Goal: Entertainment & Leisure: Consume media (video, audio)

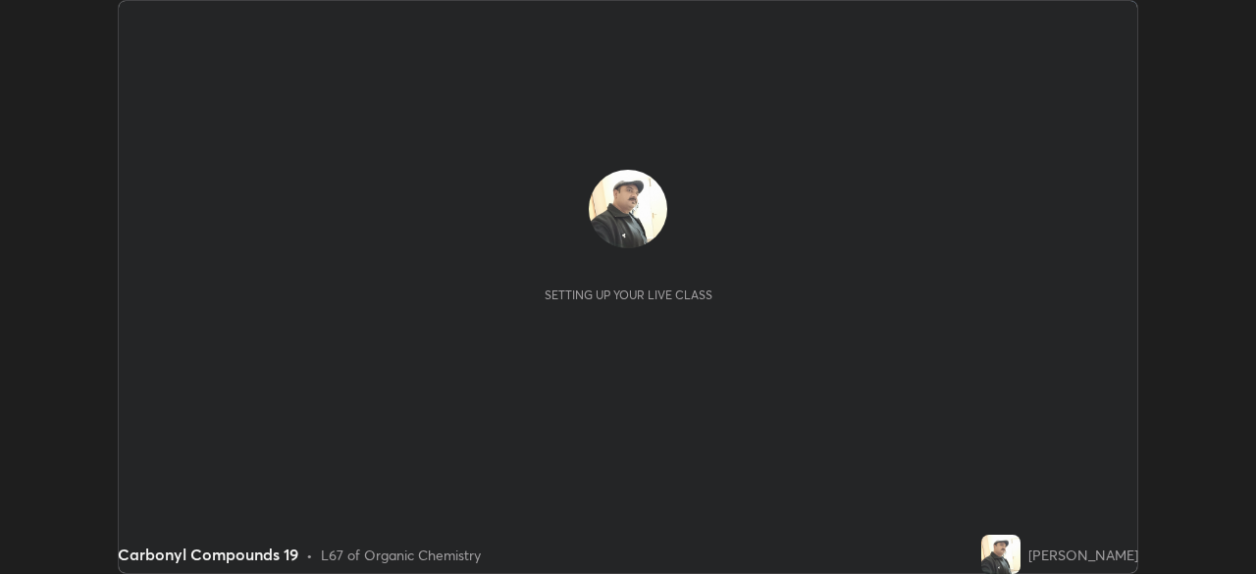
scroll to position [574, 1255]
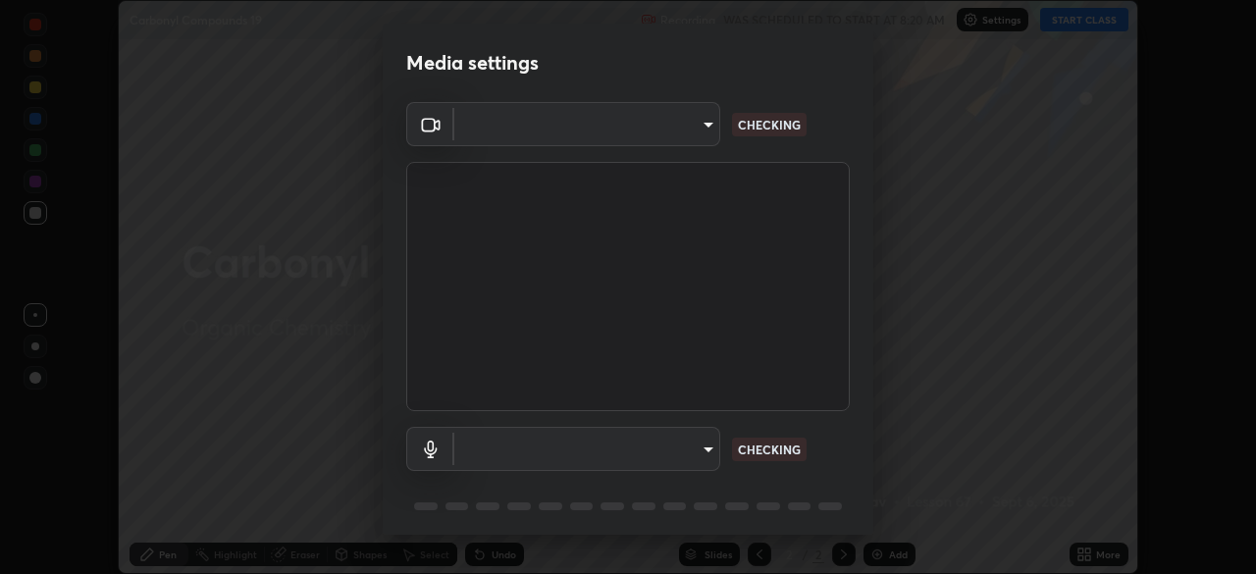
click at [701, 447] on body "Erase all Carbonyl Compounds 19 Recording WAS SCHEDULED TO START AT 8:20 AM Set…" at bounding box center [628, 287] width 1256 height 574
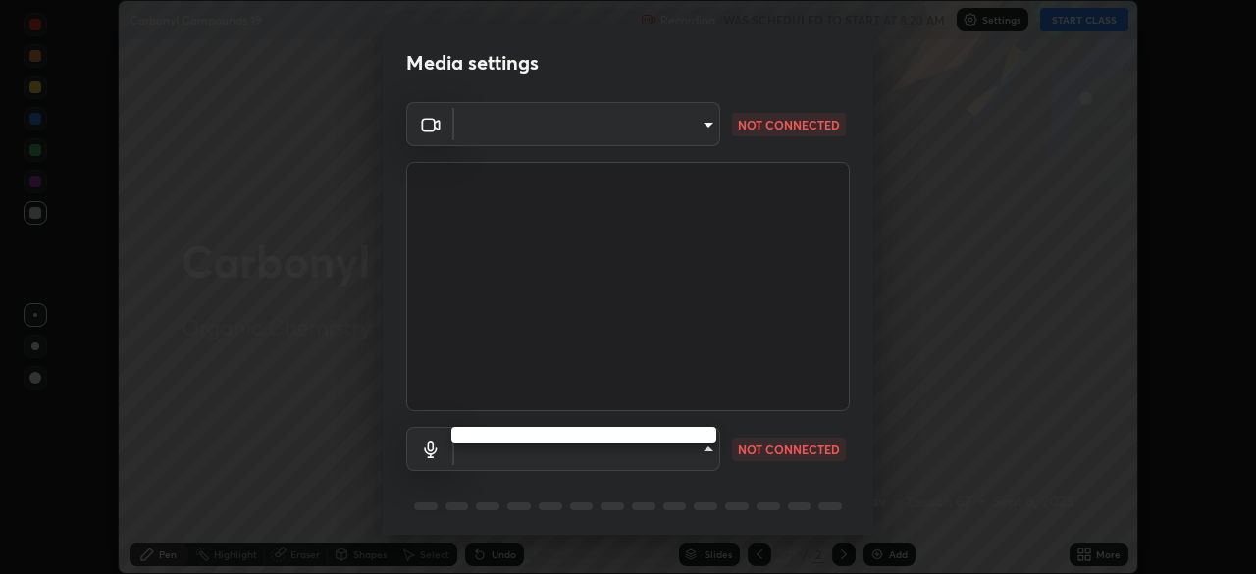
type input "68abbd0ba27f3b7b13d700706cc0a542acc53d6138fc99a51b3524be894f9c2a"
type input "c17f179a27d05cb872b71612fb377ed1280ec24d62f50840e7cc5c1a7b87f1b0"
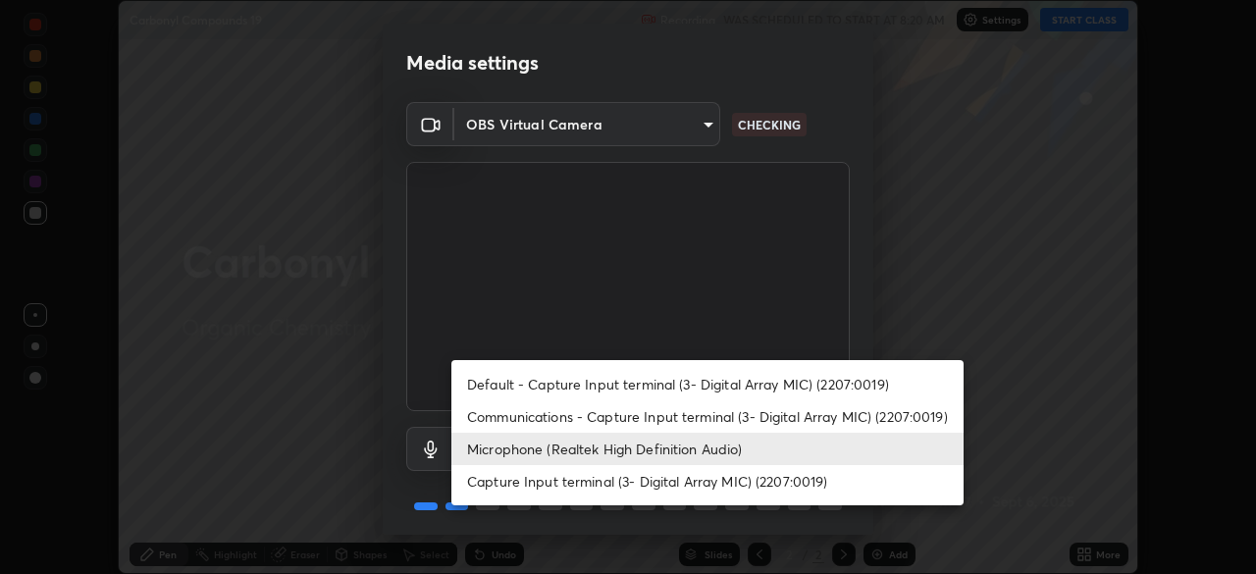
click at [707, 446] on li "Microphone (Realtek High Definition Audio)" at bounding box center [707, 449] width 512 height 32
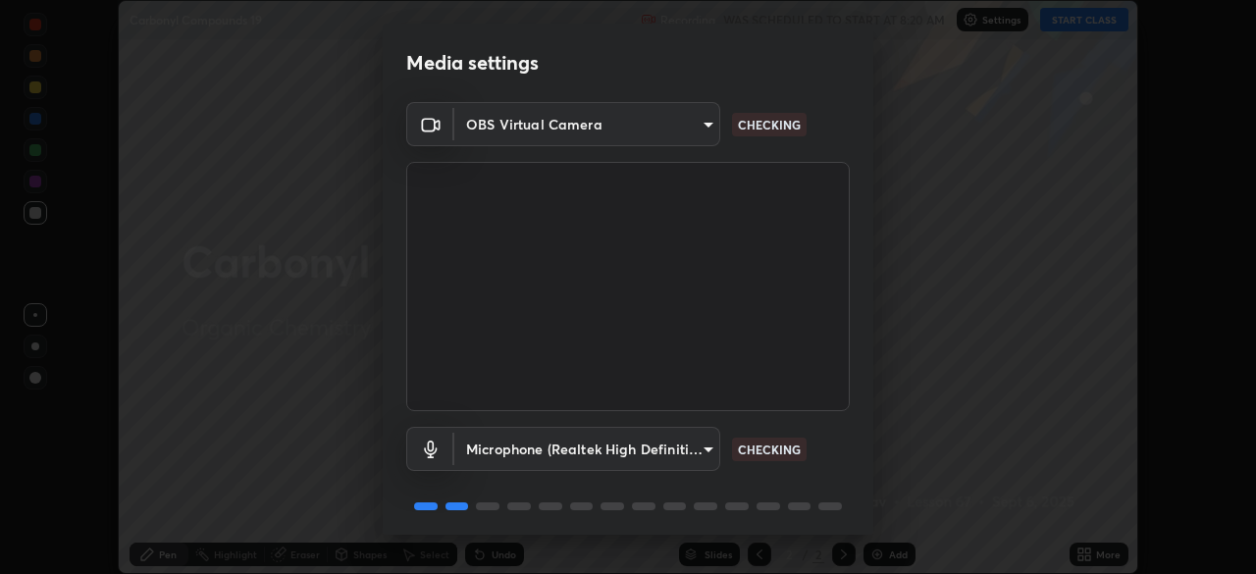
scroll to position [70, 0]
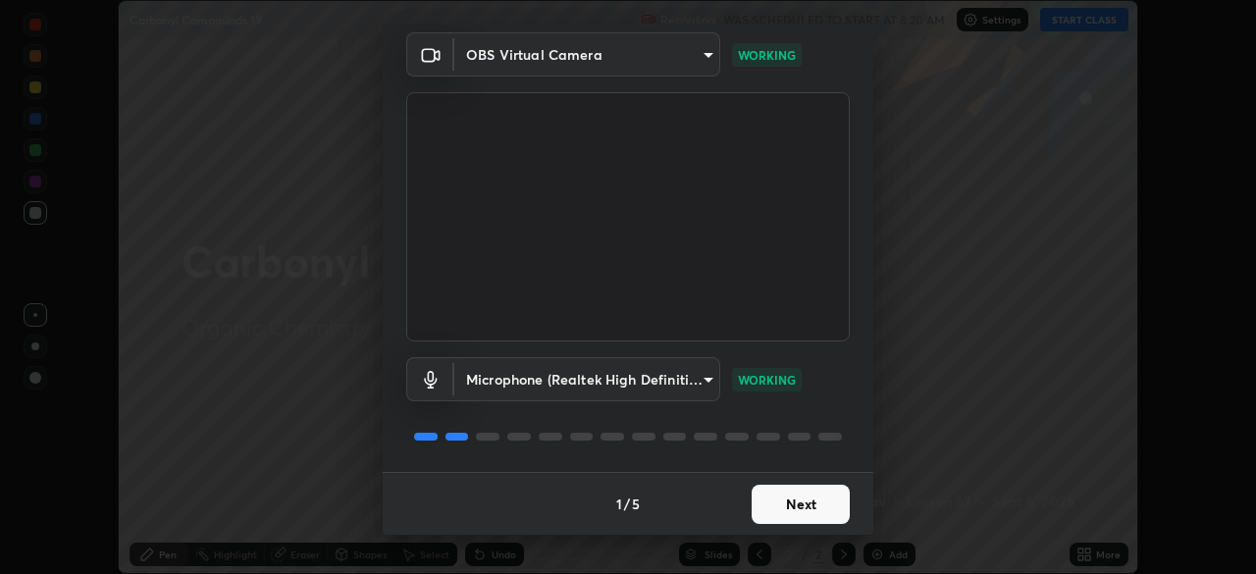
click at [791, 495] on button "Next" at bounding box center [800, 504] width 98 height 39
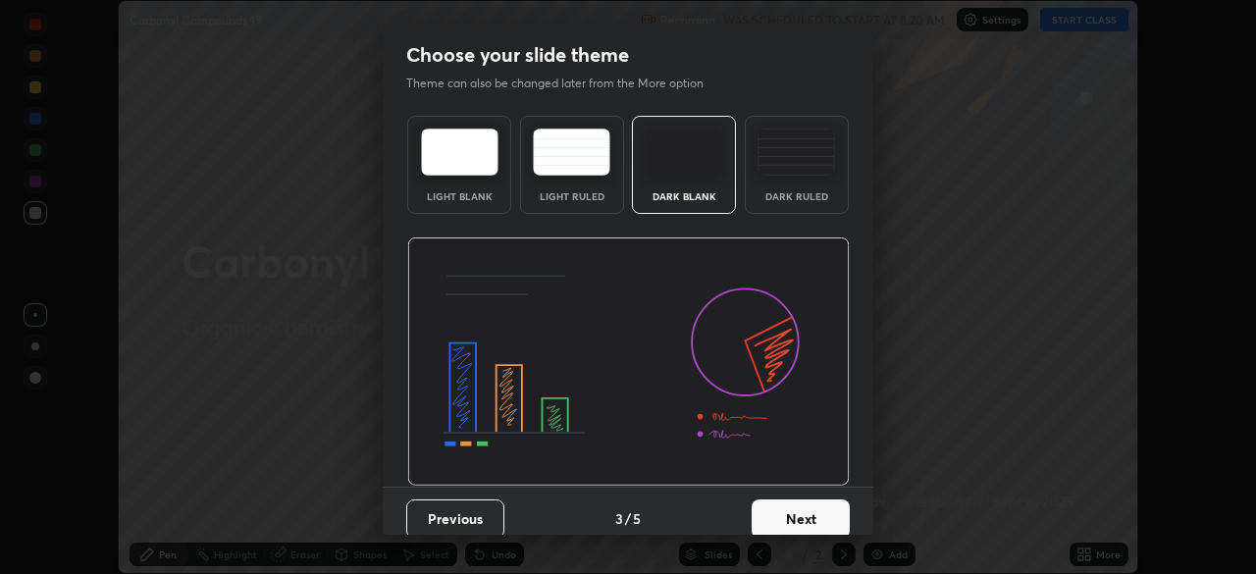
click at [794, 501] on button "Next" at bounding box center [800, 518] width 98 height 39
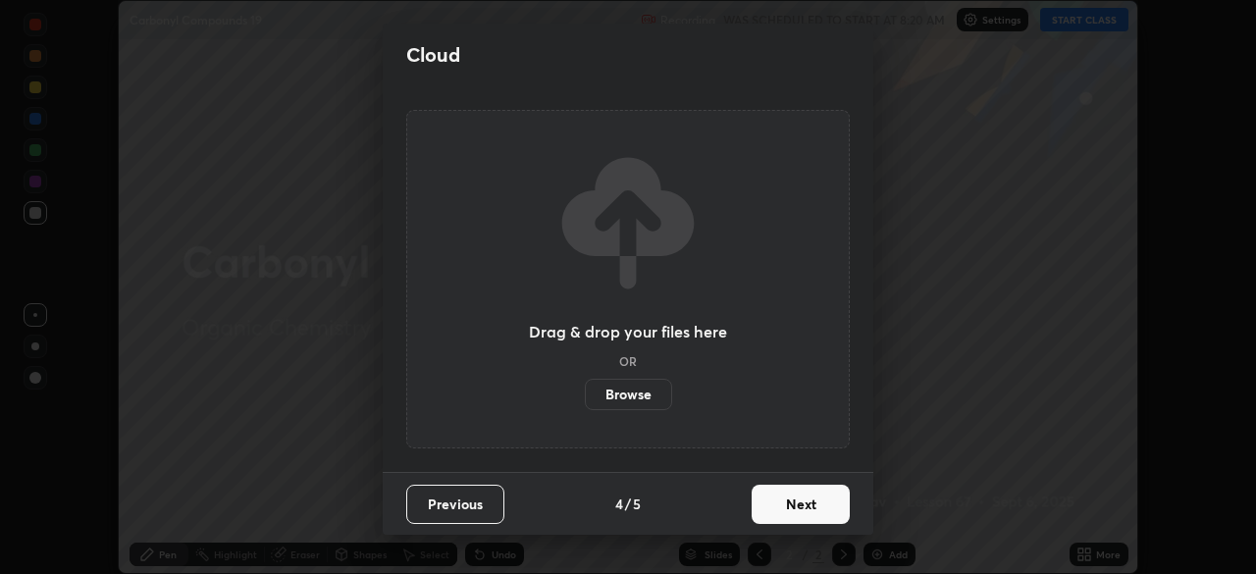
click at [796, 496] on button "Next" at bounding box center [800, 504] width 98 height 39
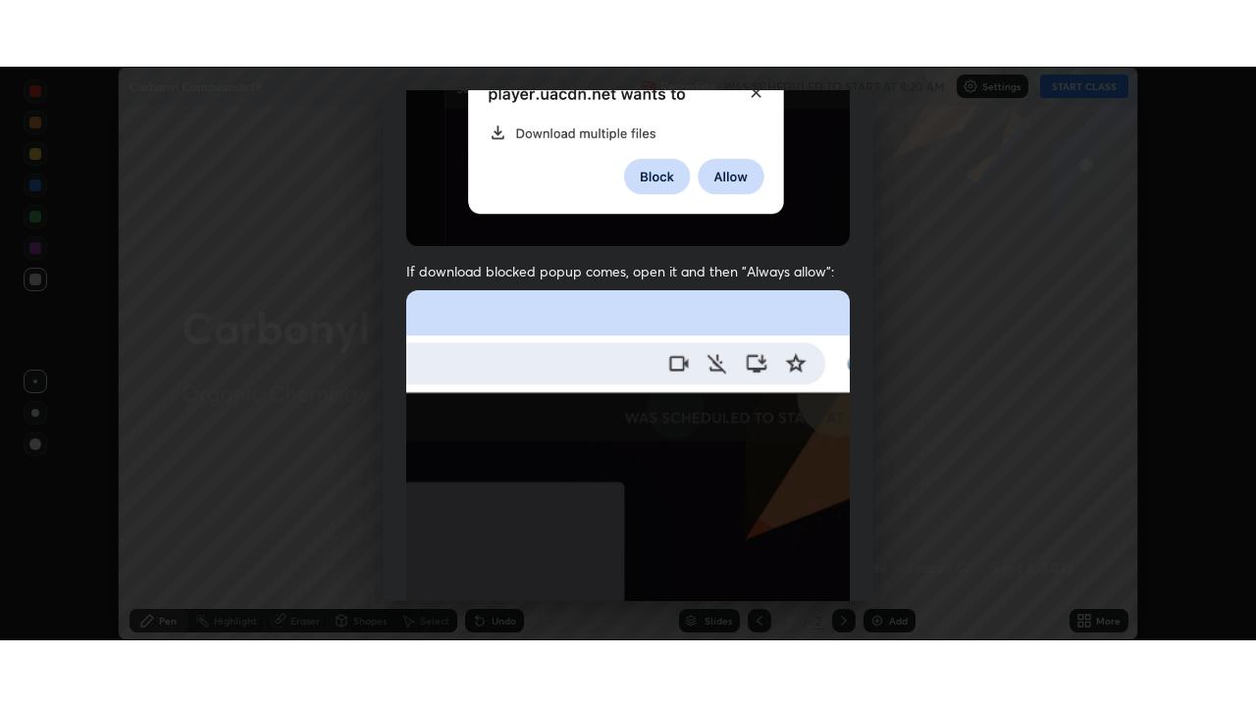
scroll to position [470, 0]
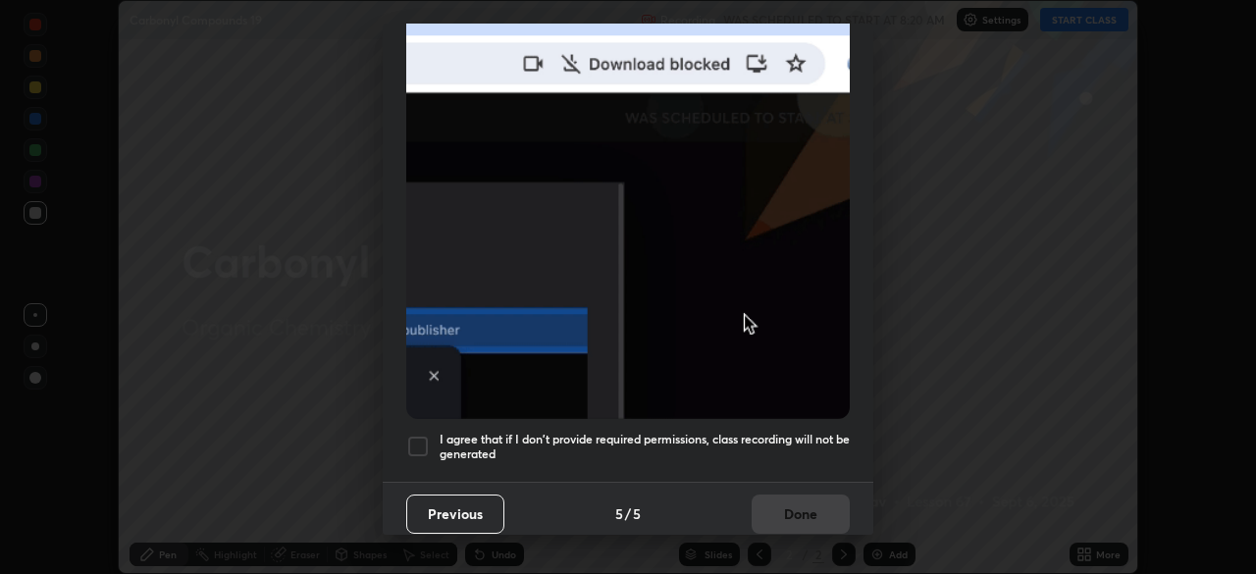
click at [734, 432] on h5 "I agree that if I don't provide required permissions, class recording will not …" at bounding box center [644, 447] width 410 height 30
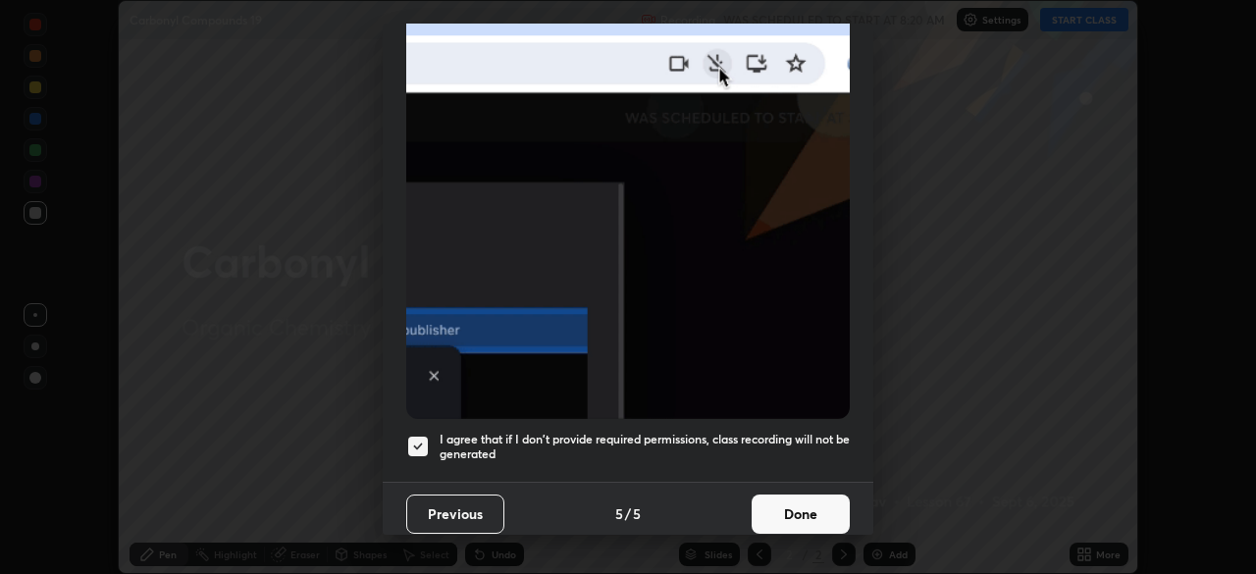
click at [770, 502] on button "Done" at bounding box center [800, 513] width 98 height 39
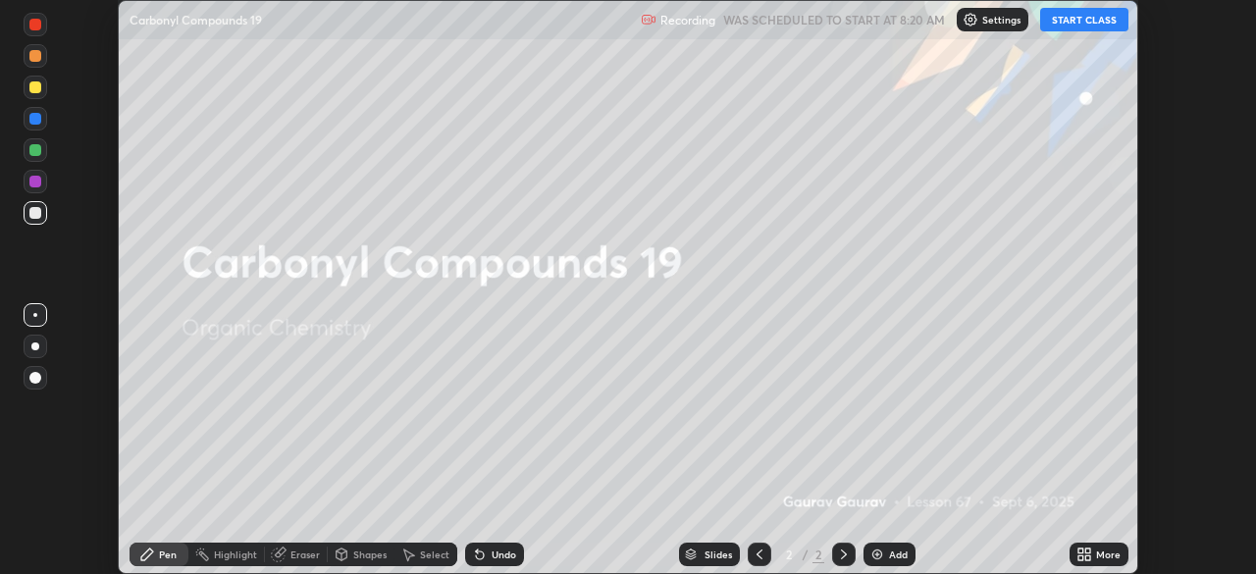
click at [1067, 20] on button "START CLASS" at bounding box center [1084, 20] width 88 height 24
click at [873, 549] on img at bounding box center [877, 554] width 16 height 16
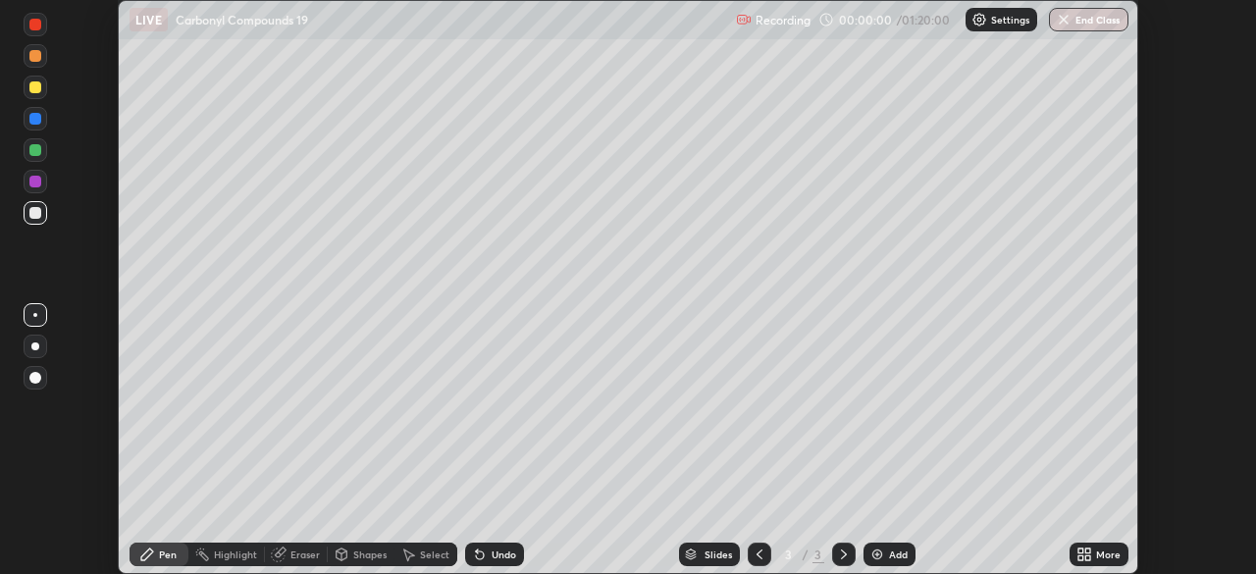
click at [1100, 555] on div "More" at bounding box center [1108, 554] width 25 height 10
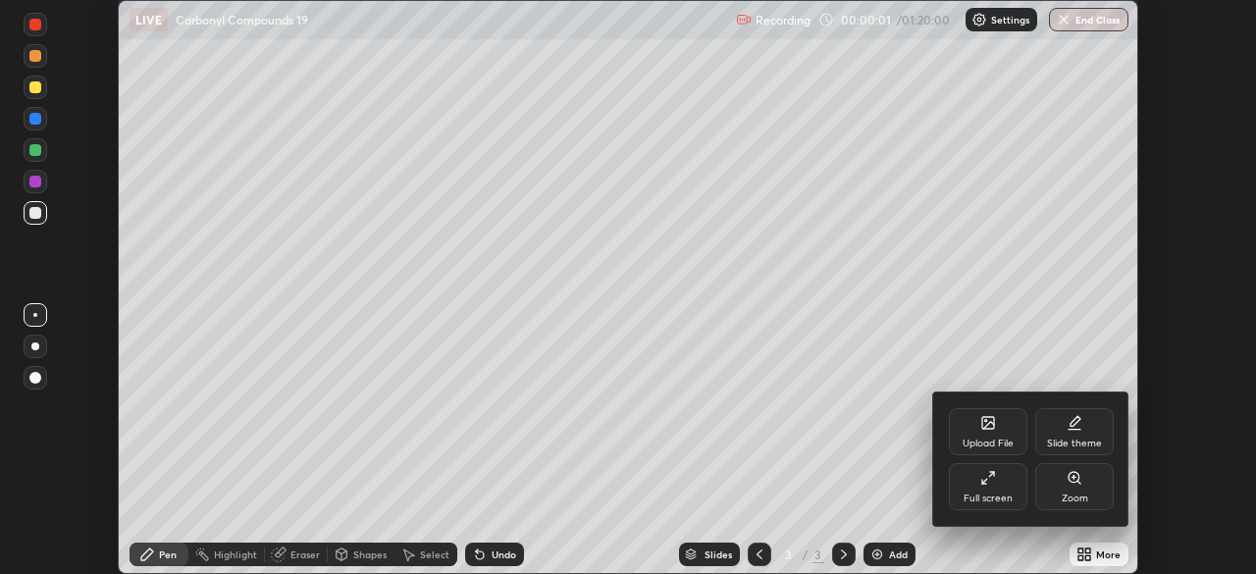
click at [1003, 481] on div "Full screen" at bounding box center [988, 486] width 78 height 47
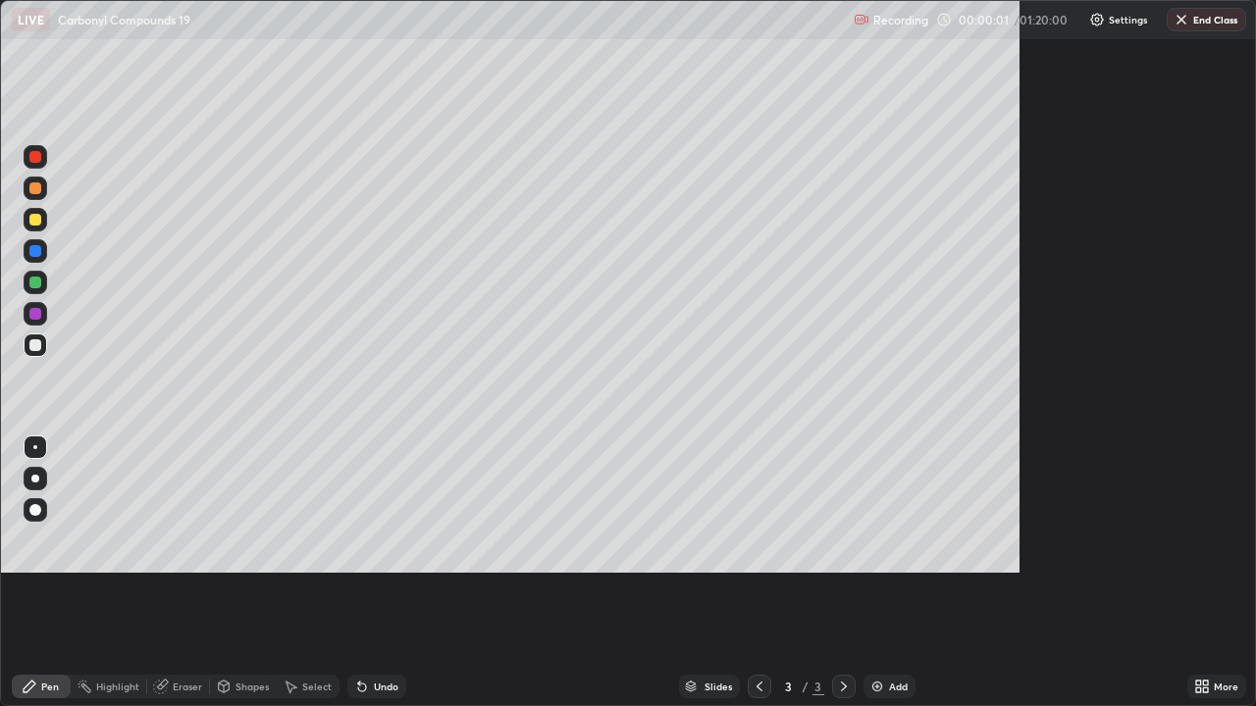
scroll to position [706, 1256]
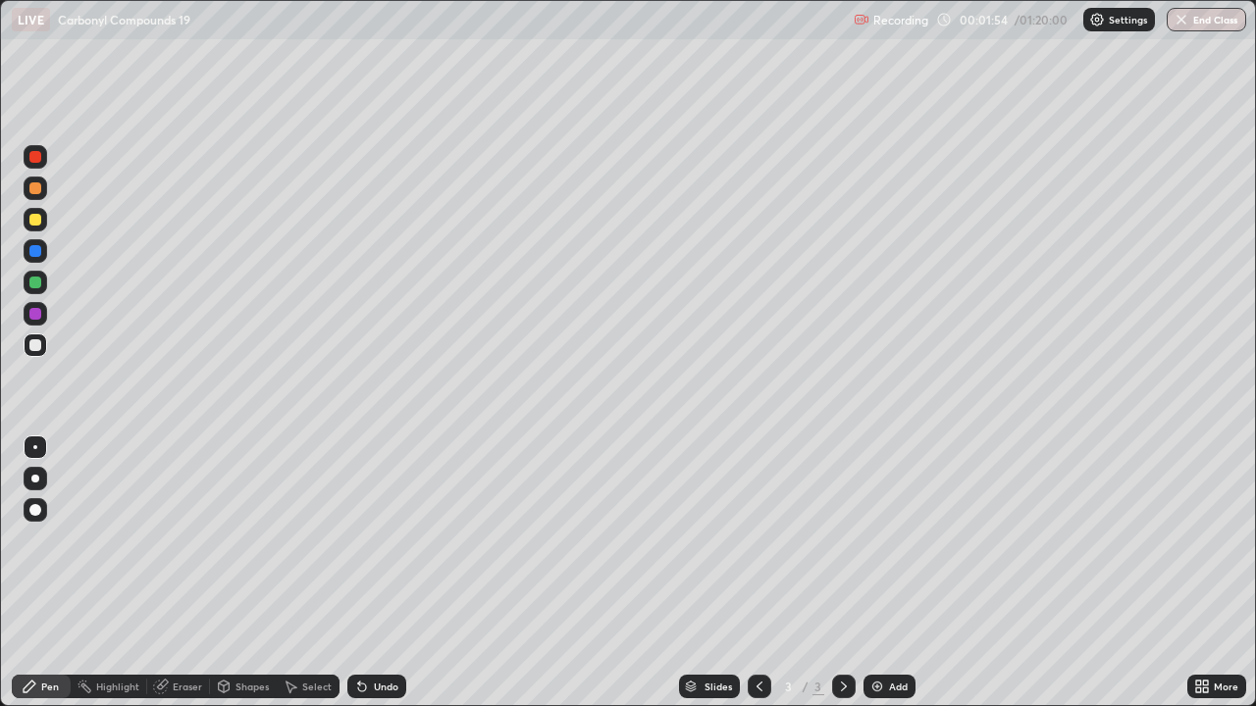
click at [43, 226] on div at bounding box center [36, 220] width 24 height 24
click at [386, 573] on div "Undo" at bounding box center [386, 687] width 25 height 10
click at [36, 344] on div at bounding box center [35, 345] width 12 height 12
click at [880, 573] on img at bounding box center [877, 687] width 16 height 16
click at [44, 221] on div at bounding box center [36, 220] width 24 height 24
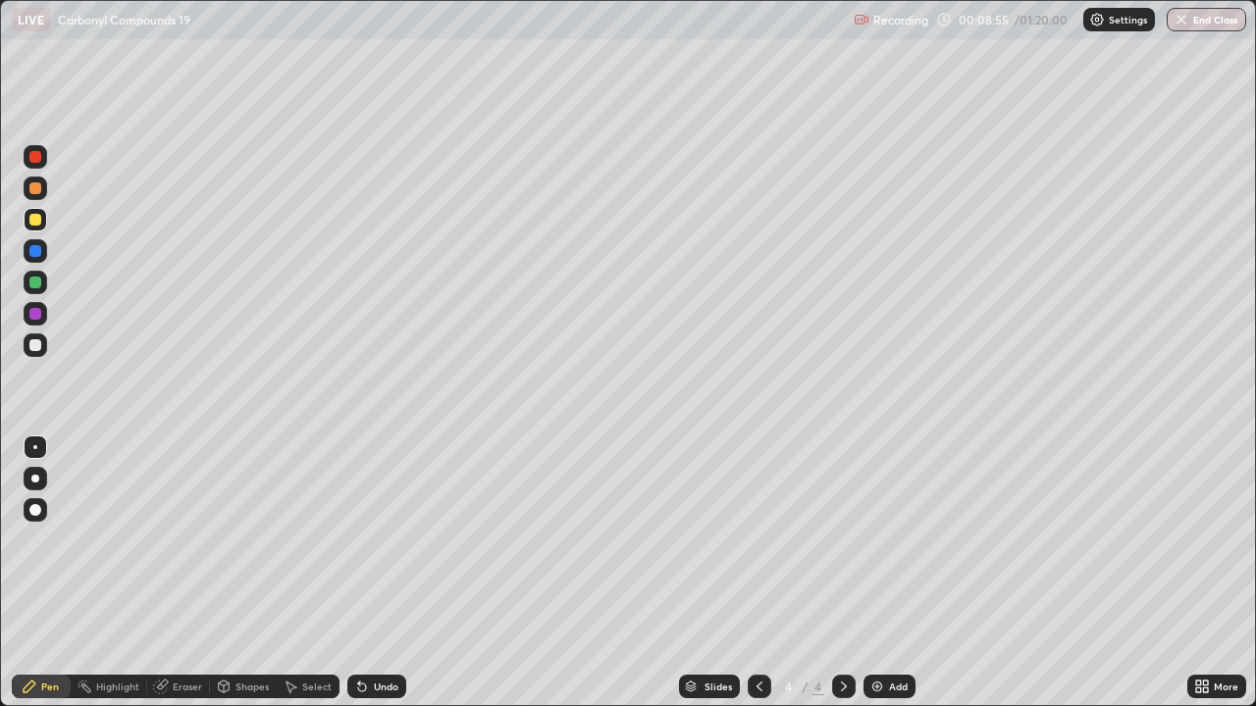
click at [757, 573] on icon at bounding box center [759, 687] width 16 height 16
click at [842, 573] on icon at bounding box center [844, 687] width 16 height 16
click at [38, 350] on div at bounding box center [35, 345] width 12 height 12
click at [375, 573] on div "Undo" at bounding box center [386, 687] width 25 height 10
click at [374, 573] on div "Undo" at bounding box center [386, 687] width 25 height 10
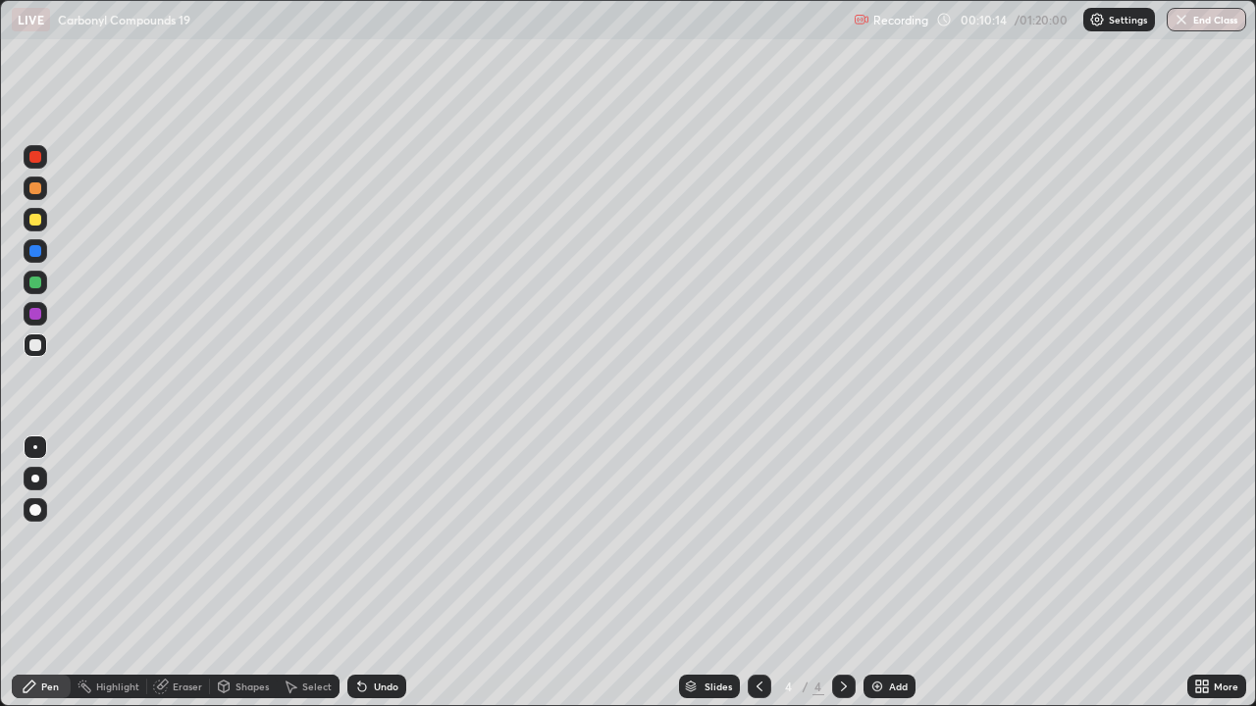
click at [374, 573] on div "Undo" at bounding box center [386, 687] width 25 height 10
click at [379, 573] on div "Undo" at bounding box center [386, 687] width 25 height 10
click at [374, 573] on div "Undo" at bounding box center [386, 687] width 25 height 10
click at [370, 573] on div "Undo" at bounding box center [376, 687] width 59 height 24
click at [39, 219] on div at bounding box center [35, 220] width 12 height 12
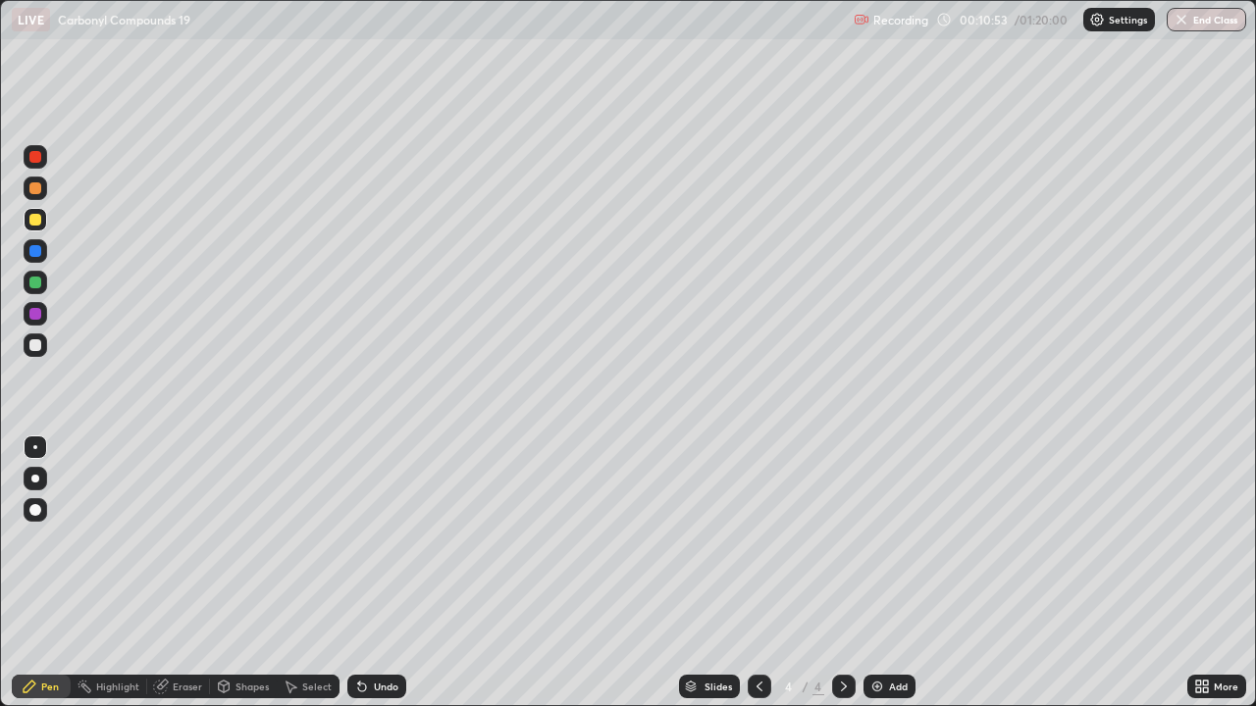
click at [36, 345] on div at bounding box center [35, 345] width 12 height 12
click at [879, 573] on img at bounding box center [877, 687] width 16 height 16
click at [39, 222] on div at bounding box center [35, 220] width 12 height 12
click at [36, 344] on div at bounding box center [35, 345] width 12 height 12
click at [884, 573] on div "Add" at bounding box center [889, 687] width 52 height 24
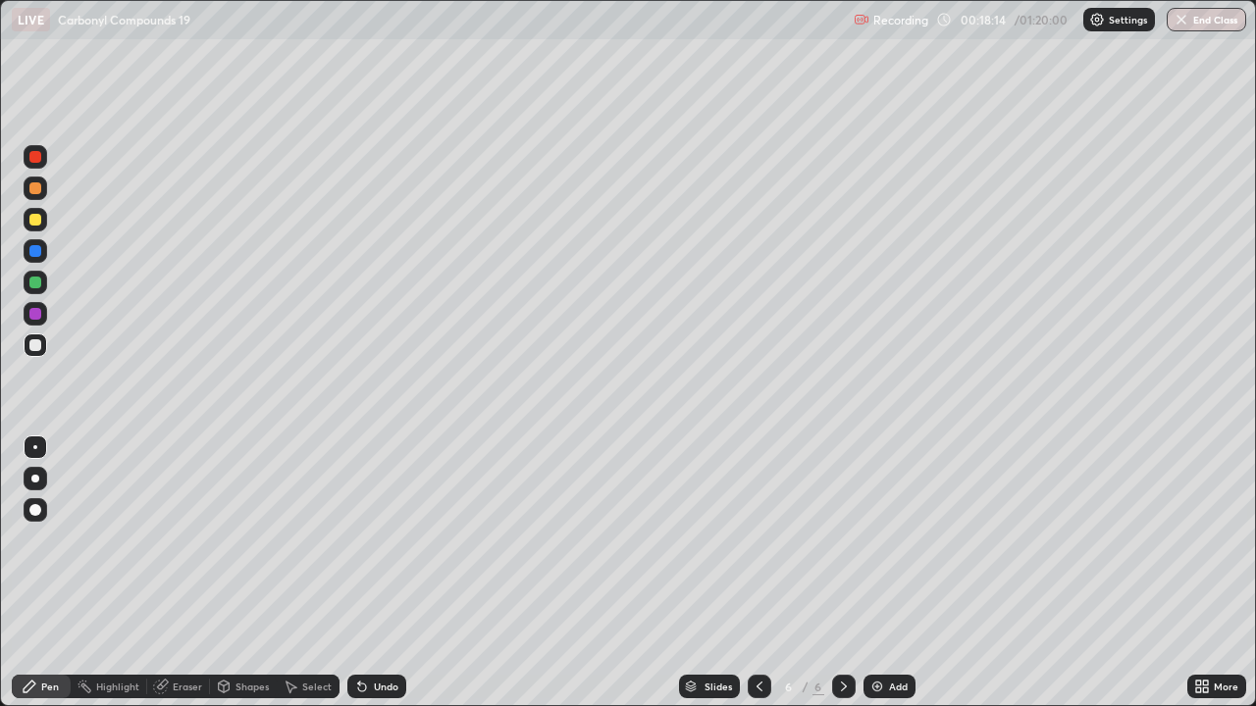
click at [37, 221] on div at bounding box center [35, 220] width 12 height 12
click at [876, 573] on img at bounding box center [877, 687] width 16 height 16
click at [760, 573] on icon at bounding box center [759, 687] width 16 height 16
click at [842, 573] on icon at bounding box center [844, 687] width 16 height 16
click at [191, 573] on div "Eraser" at bounding box center [187, 687] width 29 height 10
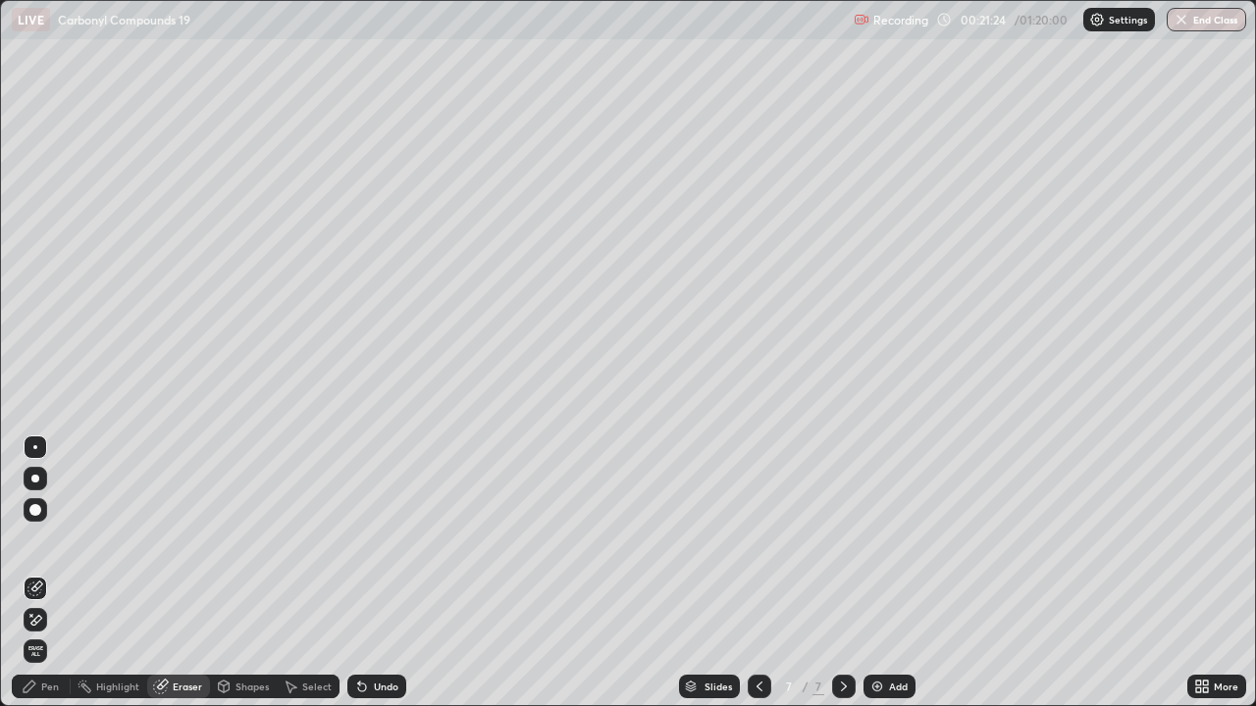
click at [48, 573] on div "Pen" at bounding box center [50, 687] width 18 height 10
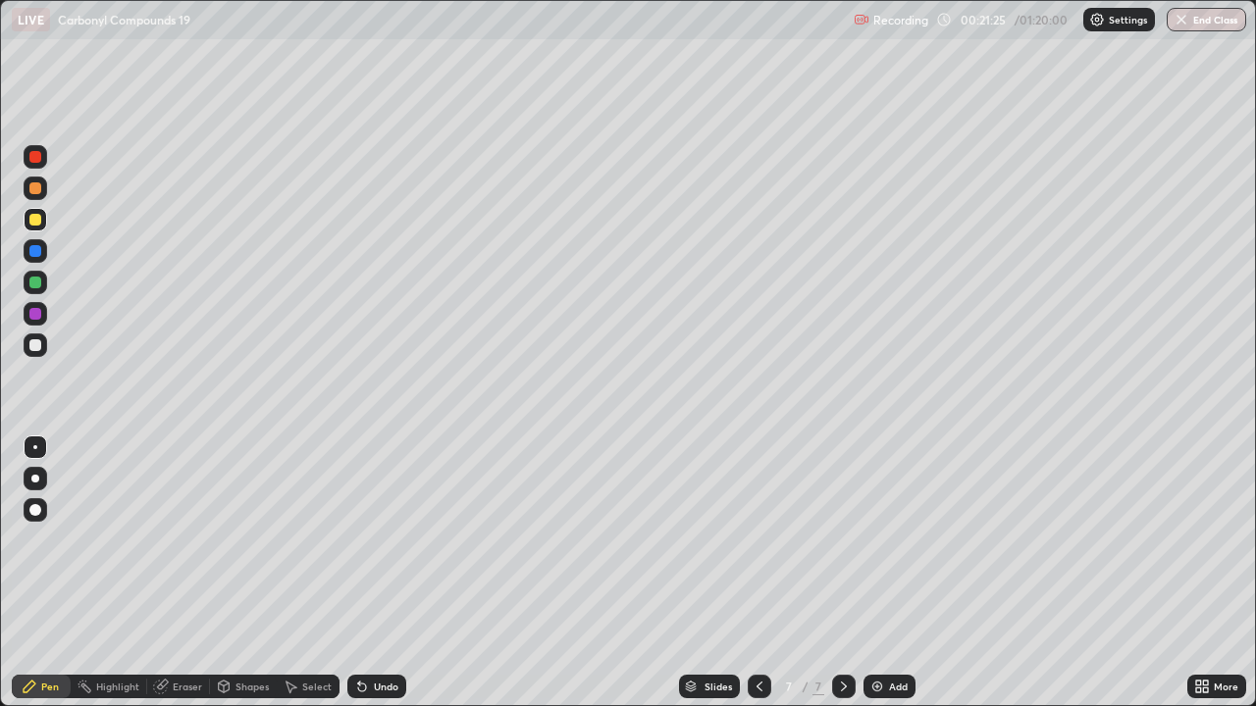
click at [36, 345] on div at bounding box center [35, 345] width 12 height 12
click at [39, 217] on div at bounding box center [35, 220] width 12 height 12
click at [884, 573] on div "Add" at bounding box center [889, 687] width 52 height 24
click at [33, 345] on div at bounding box center [35, 345] width 12 height 12
click at [384, 573] on div "Undo" at bounding box center [386, 687] width 25 height 10
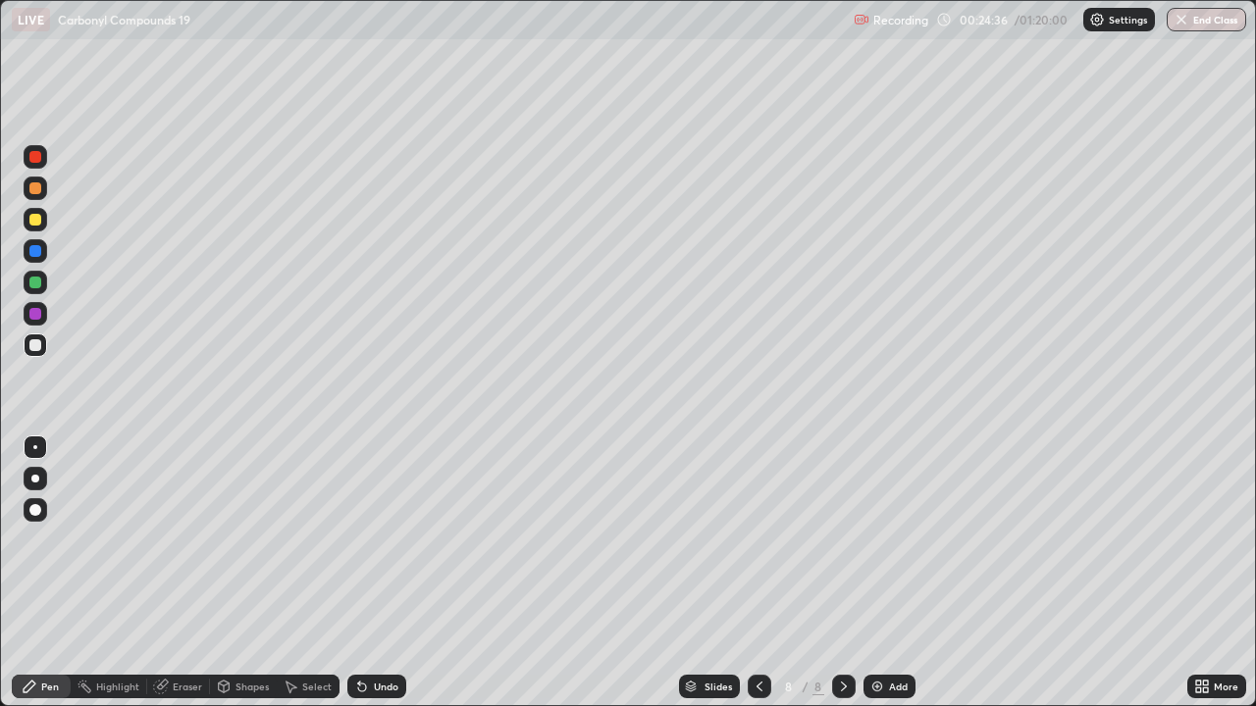
click at [42, 221] on div at bounding box center [36, 220] width 24 height 24
click at [384, 573] on div "Undo" at bounding box center [376, 687] width 59 height 24
click at [36, 343] on div at bounding box center [35, 345] width 12 height 12
click at [34, 215] on div at bounding box center [35, 220] width 12 height 12
click at [39, 348] on div at bounding box center [35, 345] width 12 height 12
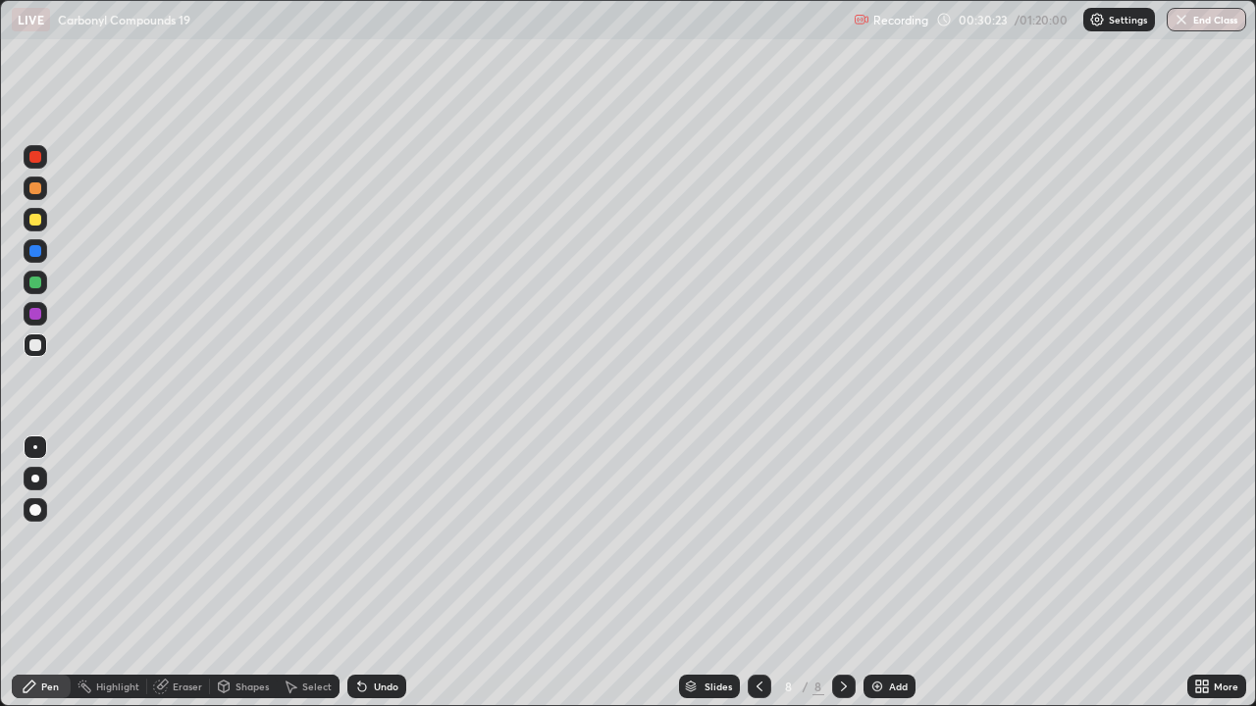
click at [874, 573] on img at bounding box center [877, 687] width 16 height 16
click at [377, 573] on div "Undo" at bounding box center [386, 687] width 25 height 10
click at [759, 573] on icon at bounding box center [759, 687] width 6 height 10
click at [756, 573] on div at bounding box center [759, 687] width 24 height 24
click at [847, 573] on div at bounding box center [844, 687] width 24 height 24
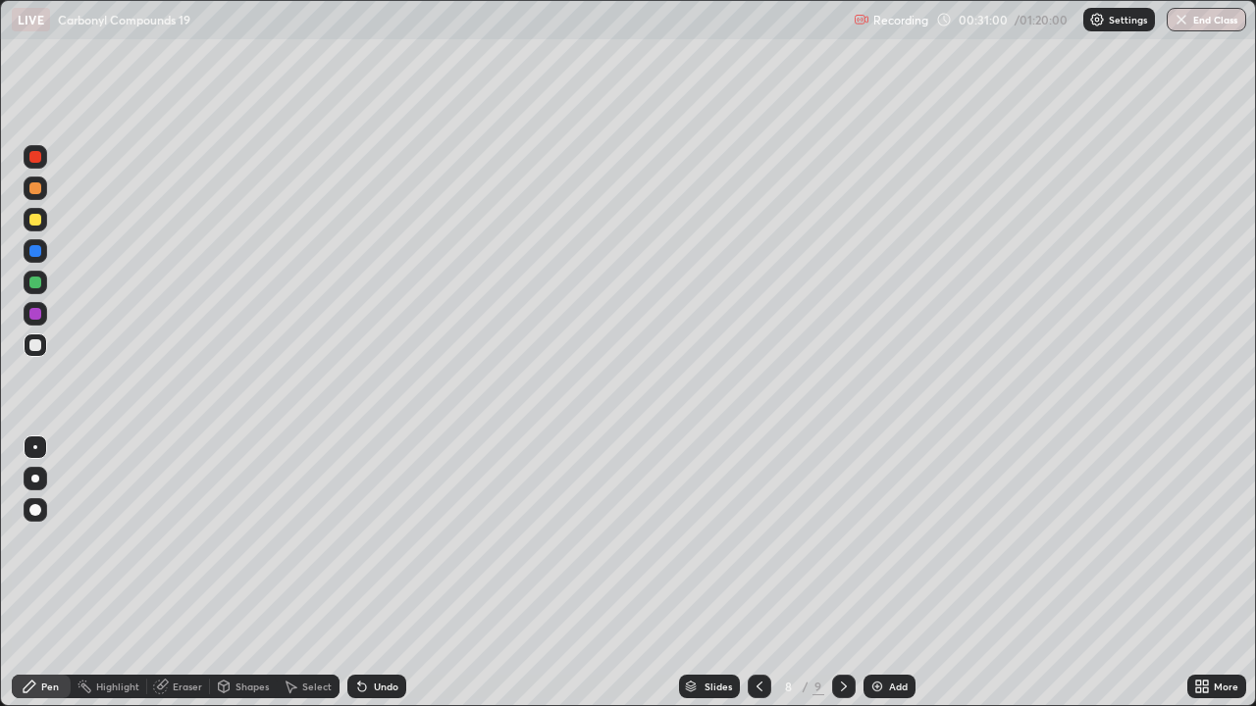
click at [842, 573] on icon at bounding box center [844, 687] width 16 height 16
click at [40, 224] on div at bounding box center [36, 220] width 24 height 24
click at [380, 573] on div "Undo" at bounding box center [386, 687] width 25 height 10
click at [874, 573] on img at bounding box center [877, 687] width 16 height 16
click at [881, 573] on img at bounding box center [877, 687] width 16 height 16
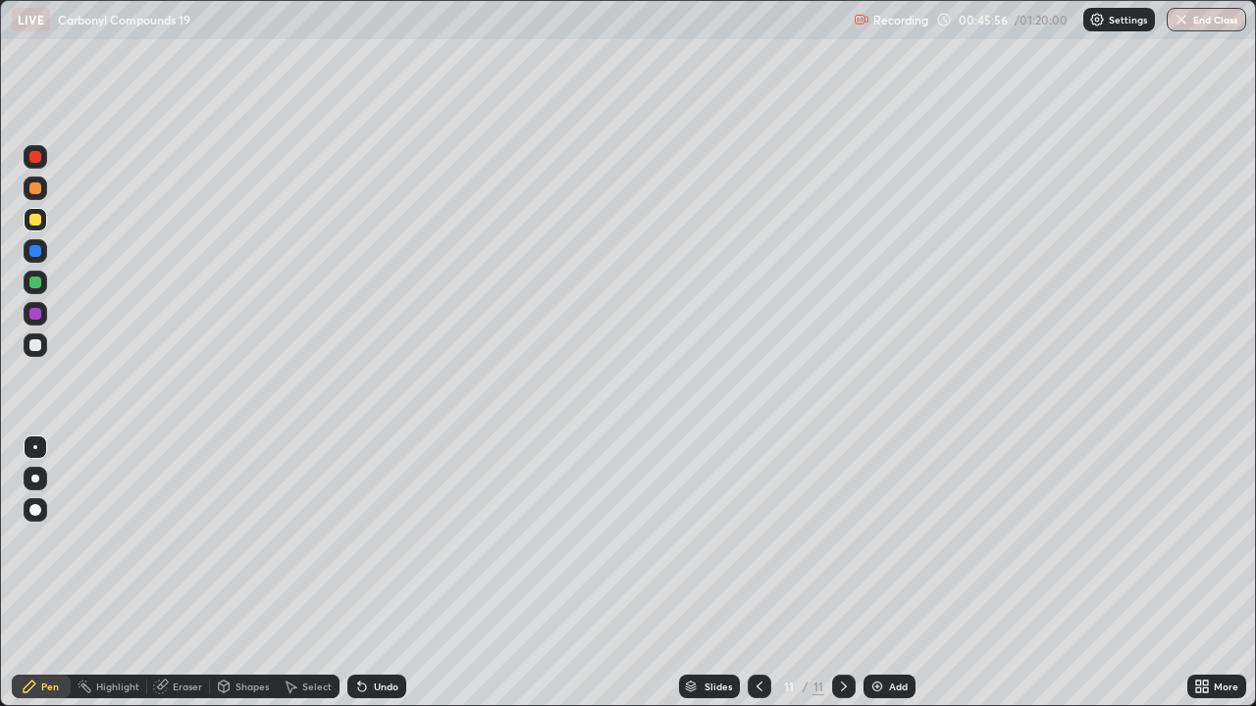
click at [36, 345] on div at bounding box center [35, 345] width 12 height 12
click at [380, 573] on div "Undo" at bounding box center [386, 687] width 25 height 10
click at [378, 573] on div "Undo" at bounding box center [386, 687] width 25 height 10
click at [878, 573] on img at bounding box center [877, 687] width 16 height 16
click at [882, 573] on div "Add" at bounding box center [889, 687] width 52 height 24
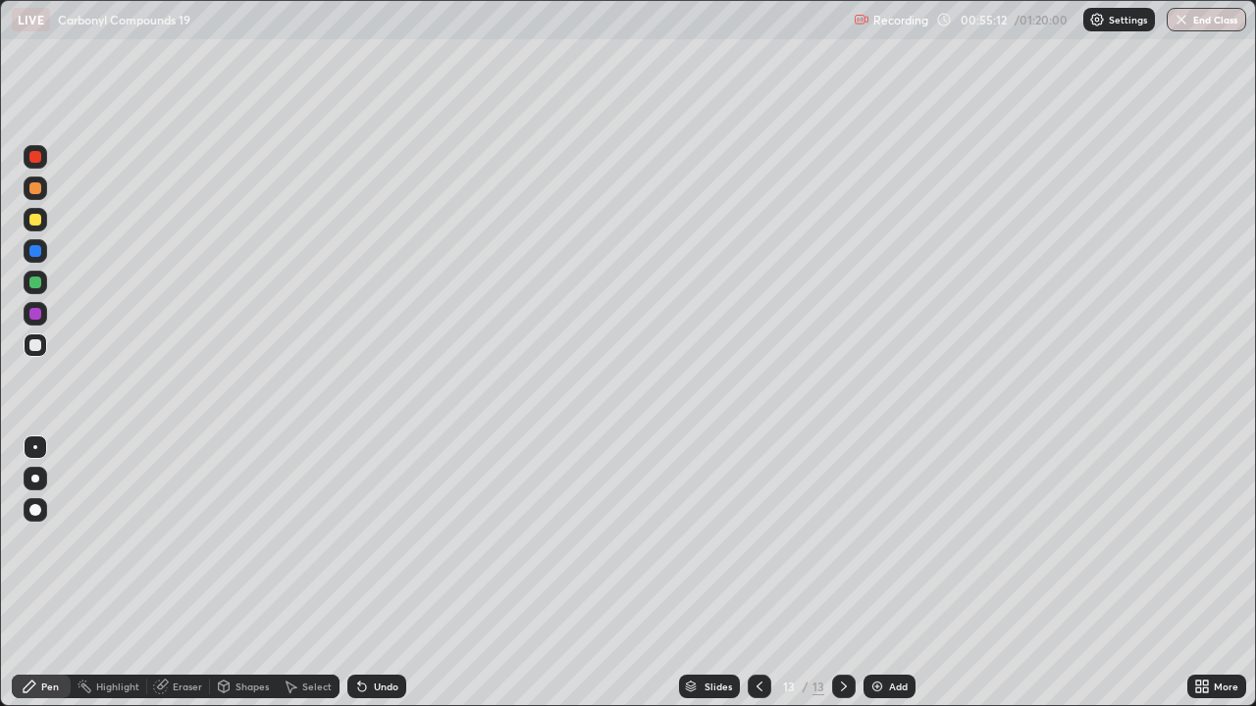
click at [390, 573] on div "Undo" at bounding box center [386, 687] width 25 height 10
click at [376, 573] on div "Undo" at bounding box center [386, 687] width 25 height 10
click at [39, 222] on div at bounding box center [35, 220] width 12 height 12
click at [878, 573] on img at bounding box center [877, 687] width 16 height 16
click at [34, 344] on div at bounding box center [35, 345] width 12 height 12
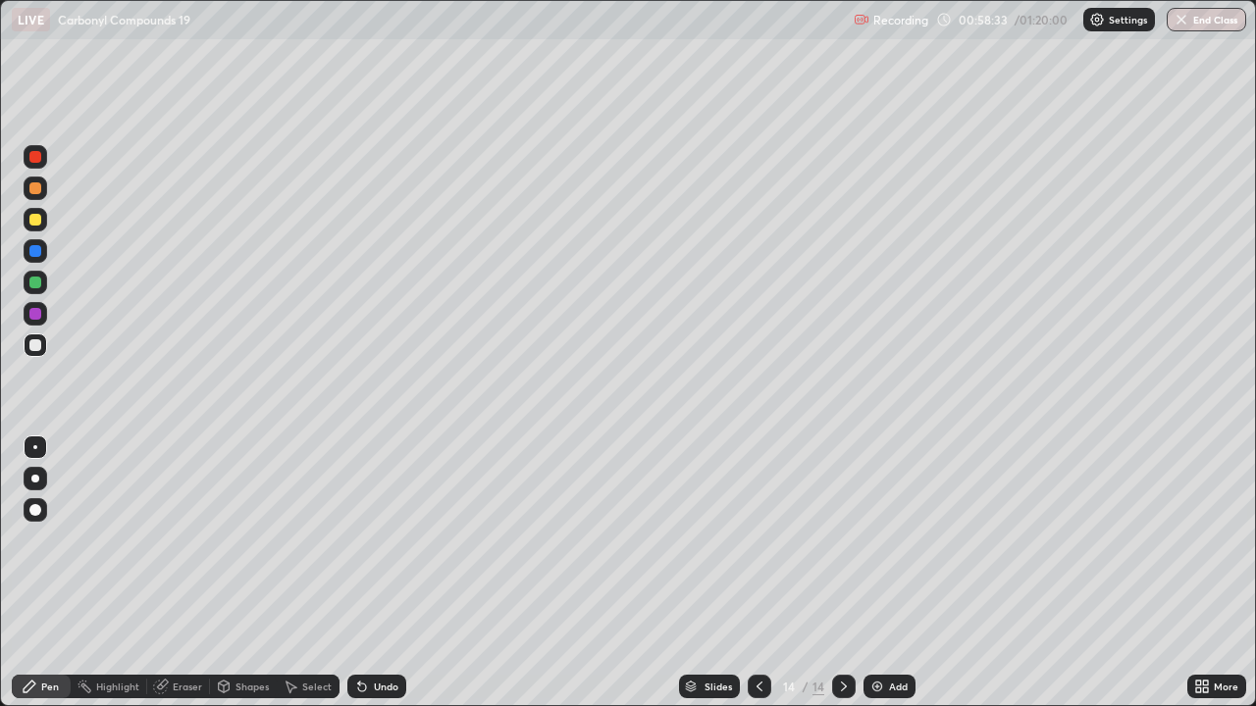
click at [876, 573] on img at bounding box center [877, 687] width 16 height 16
click at [381, 573] on div "Undo" at bounding box center [376, 687] width 59 height 24
click at [890, 573] on div "Add" at bounding box center [898, 687] width 19 height 10
click at [374, 573] on div "Undo" at bounding box center [386, 687] width 25 height 10
click at [368, 573] on div "Undo" at bounding box center [376, 687] width 59 height 24
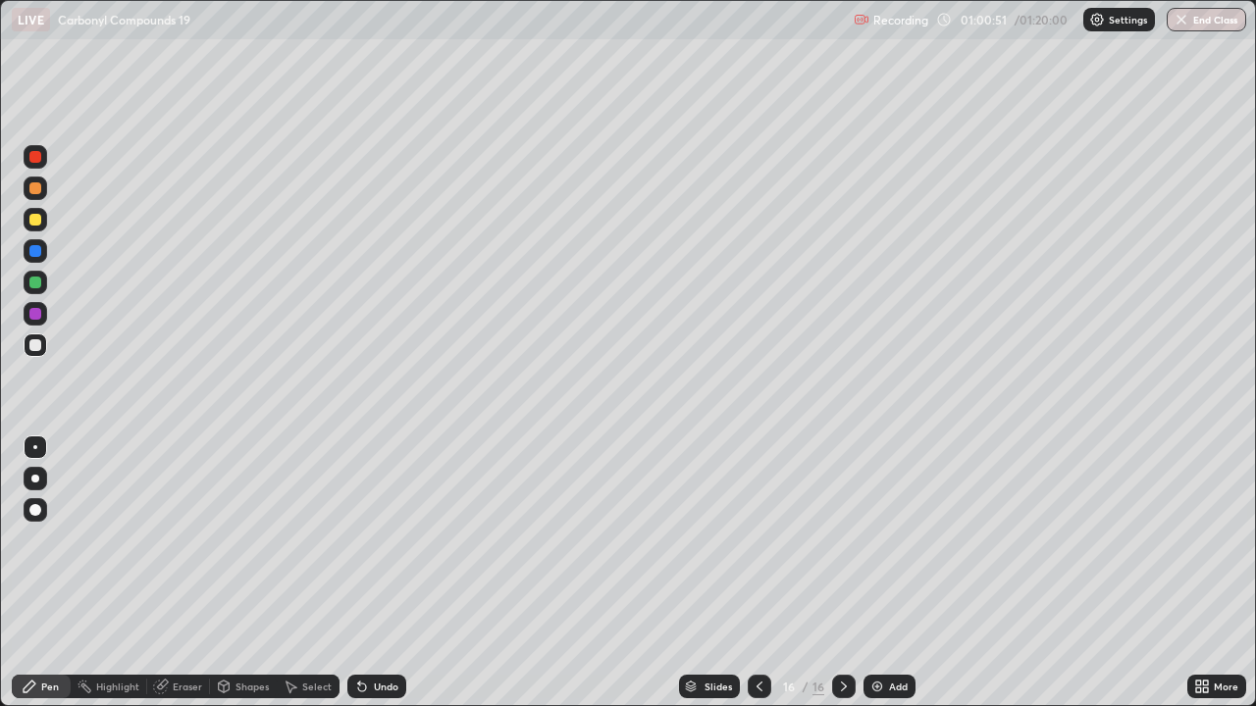
click at [369, 573] on div "Undo" at bounding box center [376, 687] width 59 height 24
click at [373, 573] on div "Undo" at bounding box center [376, 687] width 59 height 24
click at [375, 573] on div "Undo" at bounding box center [376, 687] width 59 height 24
click at [385, 573] on div "Undo" at bounding box center [386, 687] width 25 height 10
click at [386, 573] on div "Undo" at bounding box center [386, 687] width 25 height 10
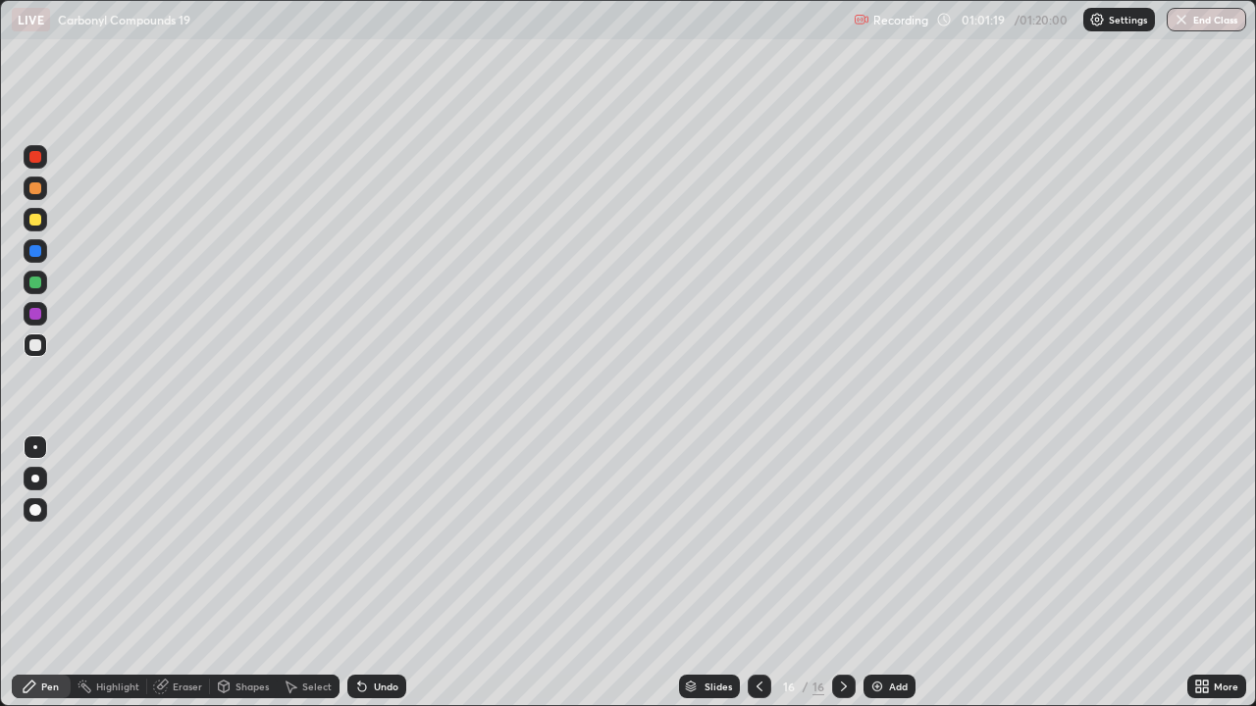
click at [383, 573] on div "Undo" at bounding box center [386, 687] width 25 height 10
click at [382, 573] on div "Undo" at bounding box center [386, 687] width 25 height 10
click at [380, 573] on div "Undo" at bounding box center [386, 687] width 25 height 10
click at [386, 573] on div "Undo" at bounding box center [386, 687] width 25 height 10
click at [384, 573] on div "Undo" at bounding box center [386, 687] width 25 height 10
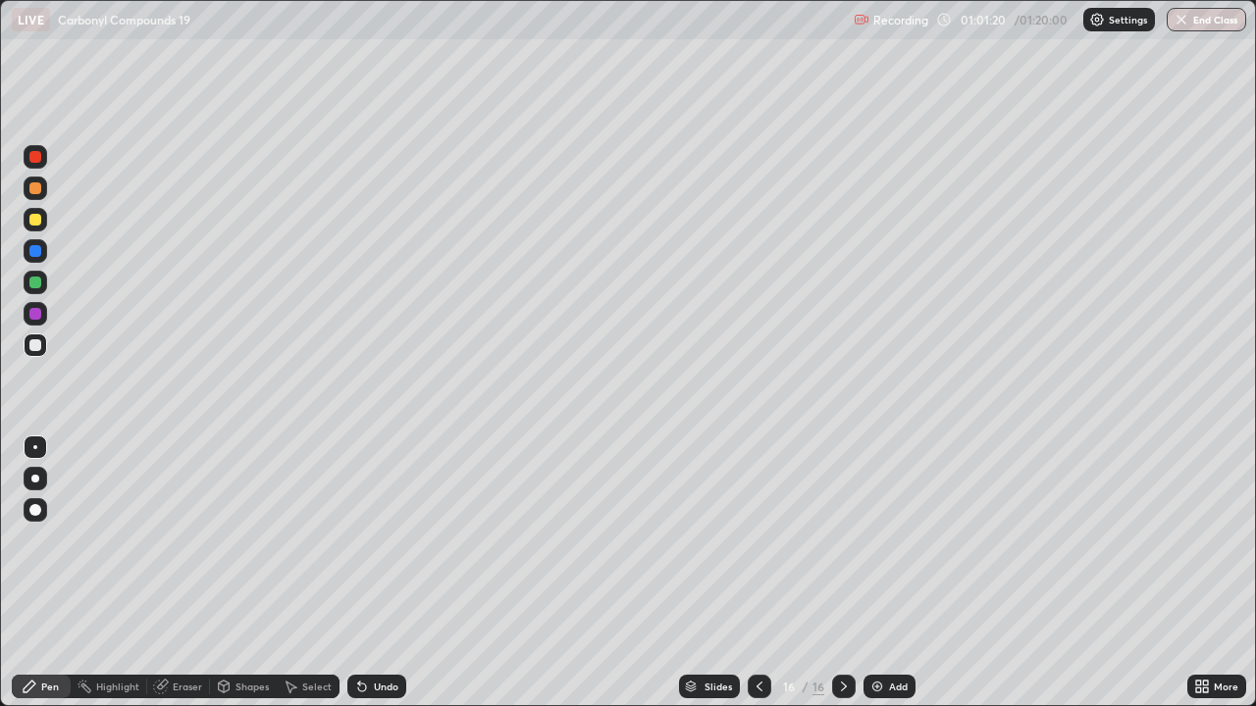
click at [385, 573] on div "Undo" at bounding box center [386, 687] width 25 height 10
click at [383, 573] on div "Undo" at bounding box center [376, 687] width 59 height 24
click at [384, 573] on div "Undo" at bounding box center [376, 687] width 59 height 24
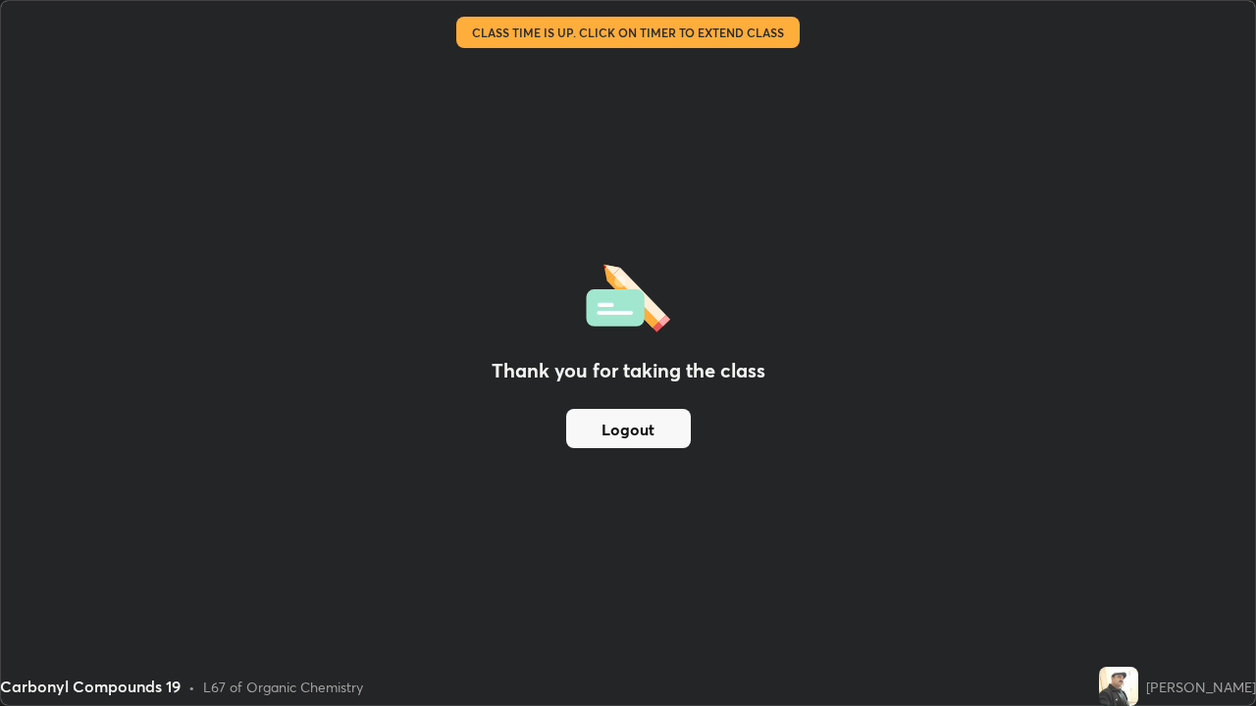
click at [607, 413] on button "Logout" at bounding box center [628, 428] width 125 height 39
